Goal: Information Seeking & Learning: Learn about a topic

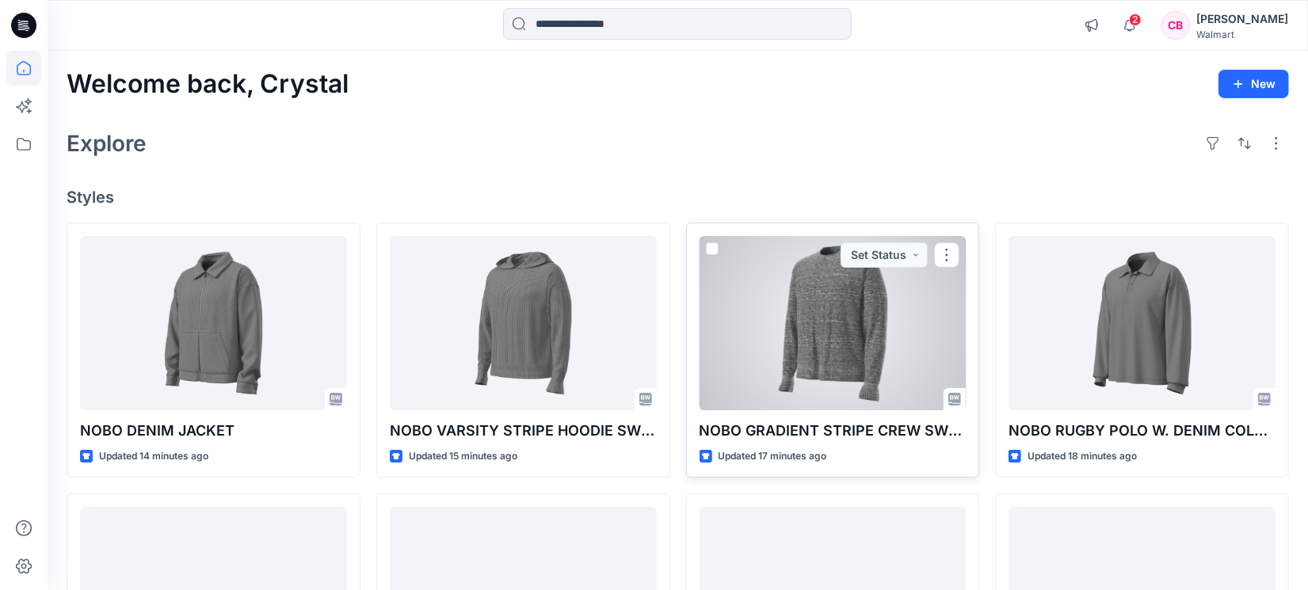
click at [846, 326] on div at bounding box center [833, 323] width 267 height 174
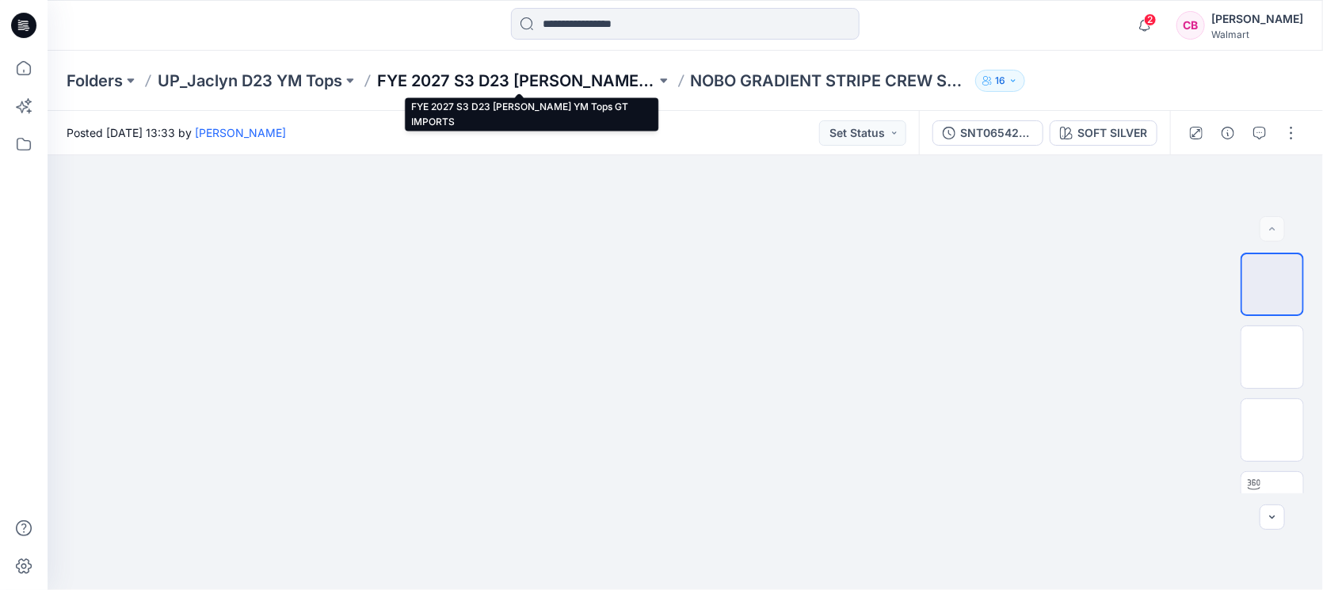
click at [590, 78] on p "FYE 2027 S3 D23 [PERSON_NAME] YM Tops GT IMPORTS" at bounding box center [516, 81] width 279 height 22
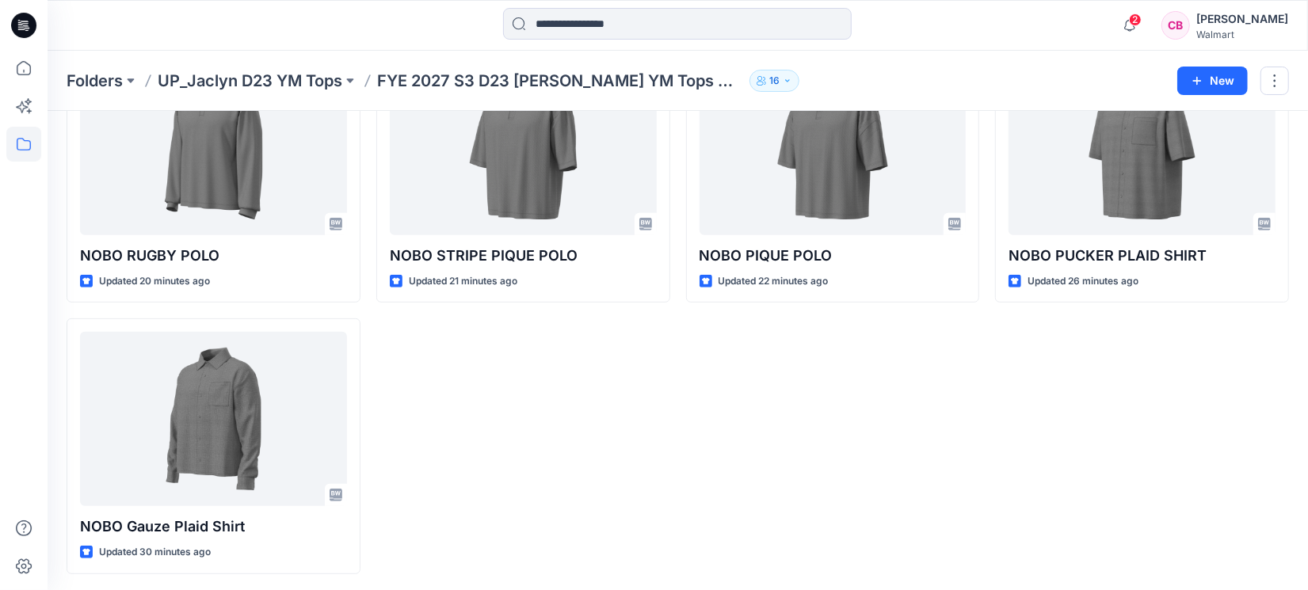
scroll to position [403, 0]
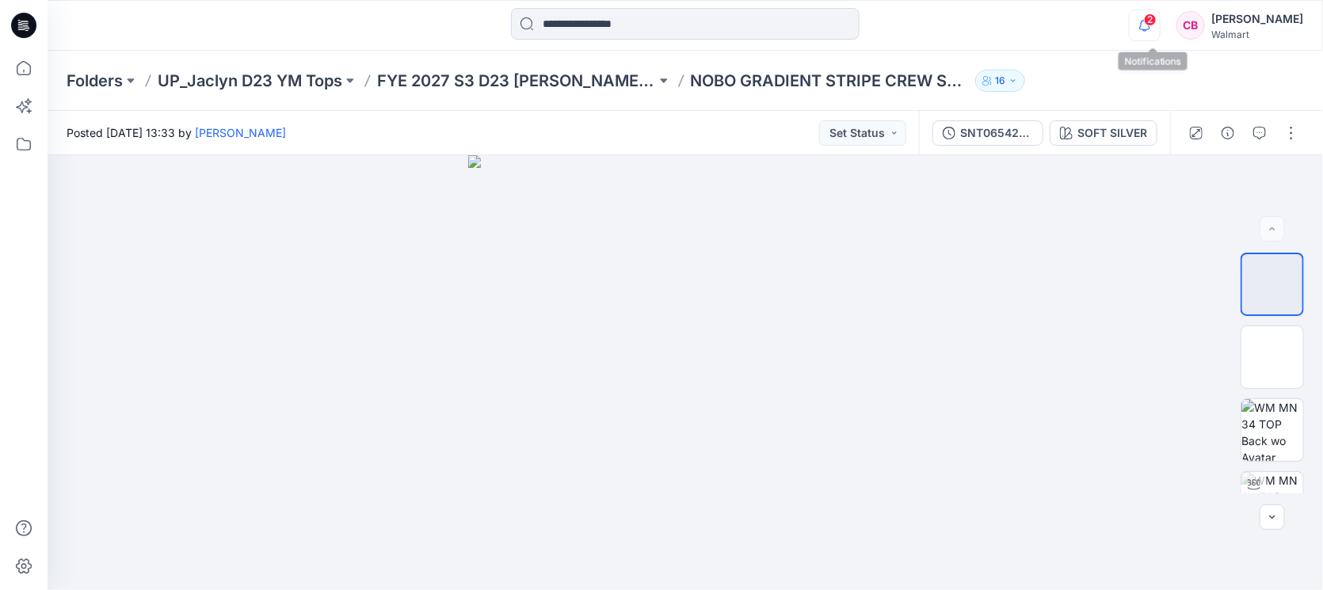
click at [1150, 29] on icon "button" at bounding box center [1144, 25] width 11 height 10
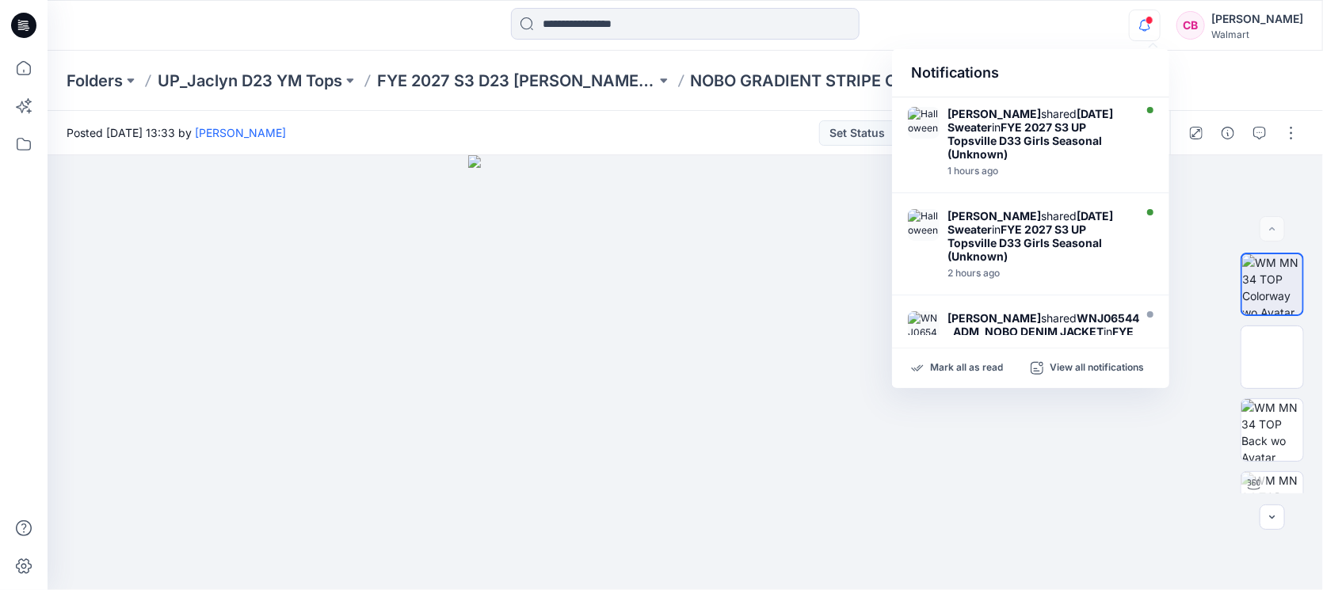
click at [1150, 29] on icon "button" at bounding box center [1144, 25] width 11 height 10
